Goal: Task Accomplishment & Management: Use online tool/utility

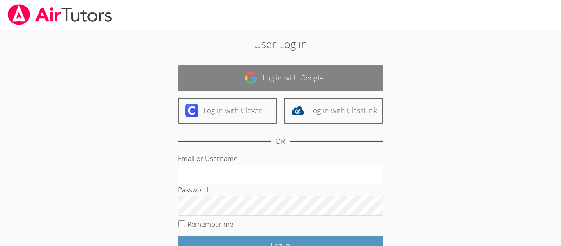
click at [307, 85] on link "Log in with Google" at bounding box center [280, 78] width 205 height 26
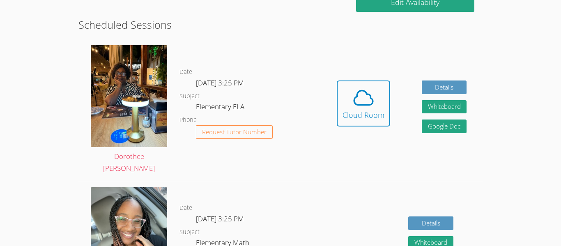
scroll to position [217, 0]
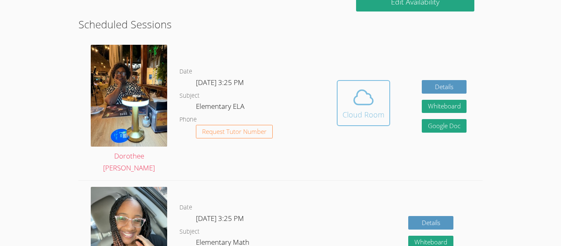
click at [359, 124] on button "Cloud Room" at bounding box center [363, 103] width 53 height 46
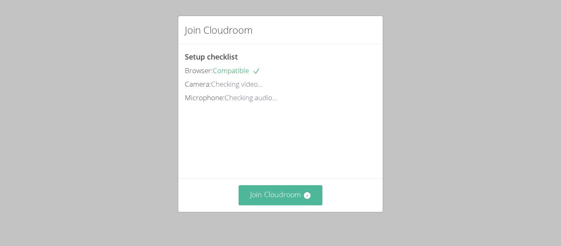
click at [274, 196] on button "Join Cloudroom" at bounding box center [280, 195] width 84 height 20
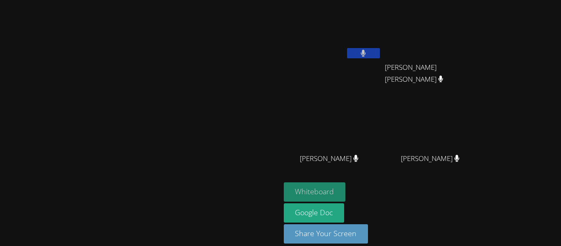
click at [346, 190] on button "Whiteboard" at bounding box center [315, 191] width 62 height 19
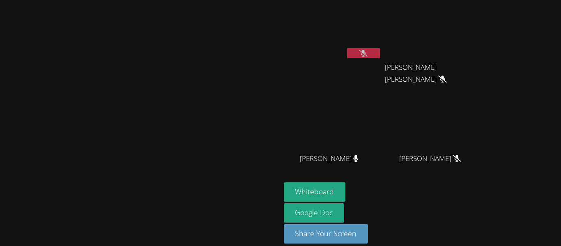
click at [380, 53] on button at bounding box center [363, 53] width 33 height 10
click at [446, 76] on icon at bounding box center [442, 79] width 9 height 7
click at [144, 34] on video at bounding box center [139, 111] width 123 height 154
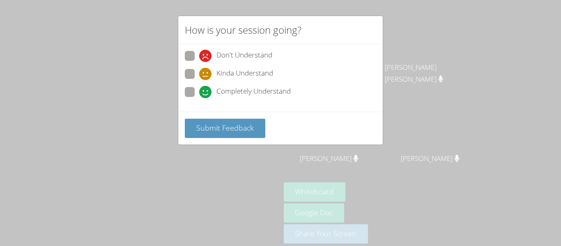
click at [199, 98] on span at bounding box center [199, 98] width 0 height 0
click at [199, 94] on input "Completely Understand" at bounding box center [202, 90] width 7 height 7
radio input "true"
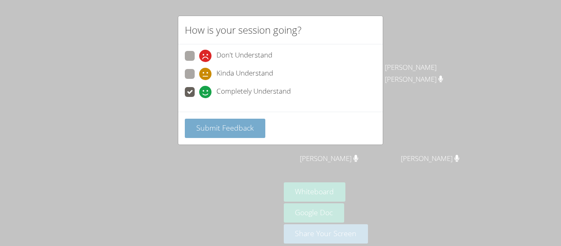
click at [217, 134] on button "Submit Feedback" at bounding box center [225, 128] width 80 height 19
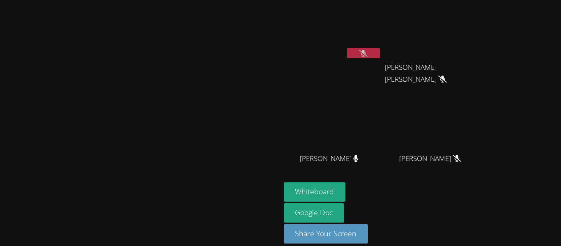
click at [367, 53] on icon at bounding box center [363, 53] width 9 height 7
